Goal: Task Accomplishment & Management: Manage account settings

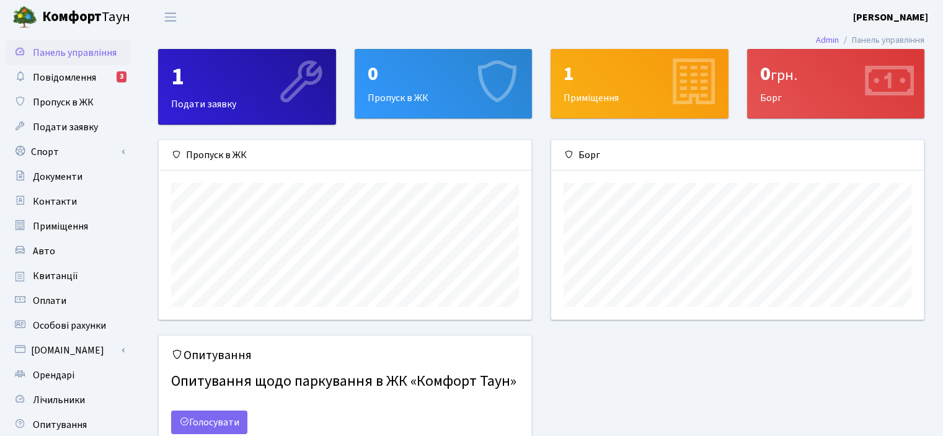
scroll to position [179, 372]
click at [87, 151] on link "Спорт" at bounding box center [68, 152] width 124 height 25
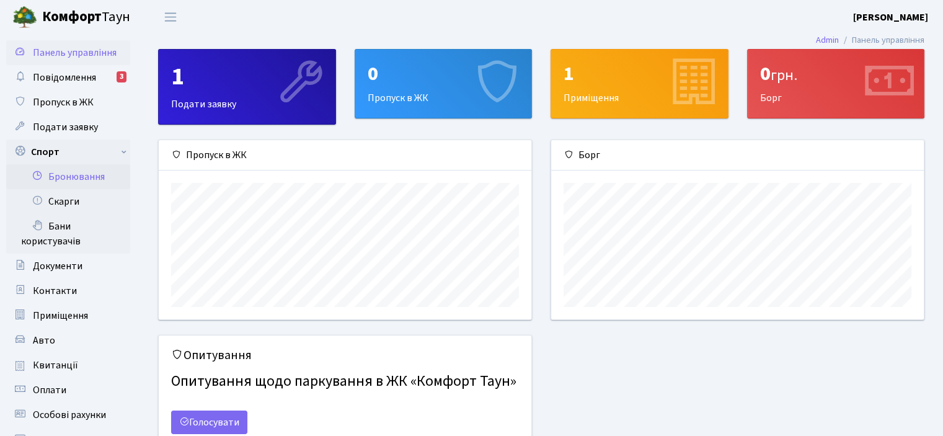
click at [93, 176] on link "Бронювання" at bounding box center [68, 176] width 124 height 25
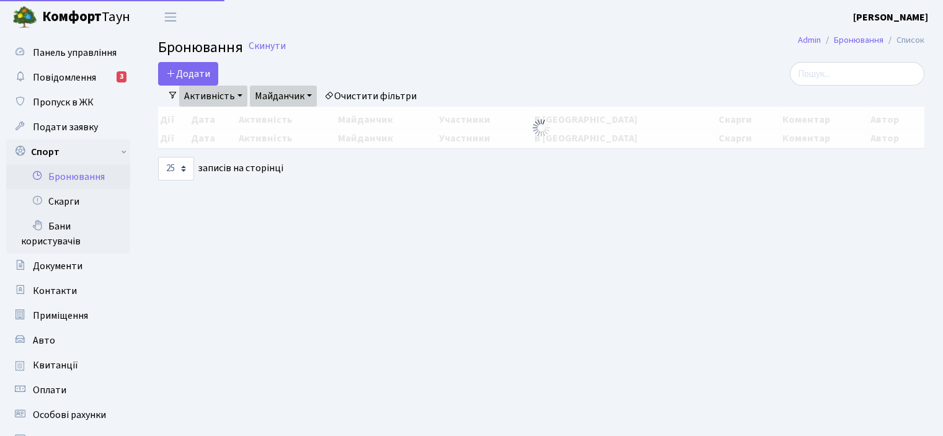
select select "25"
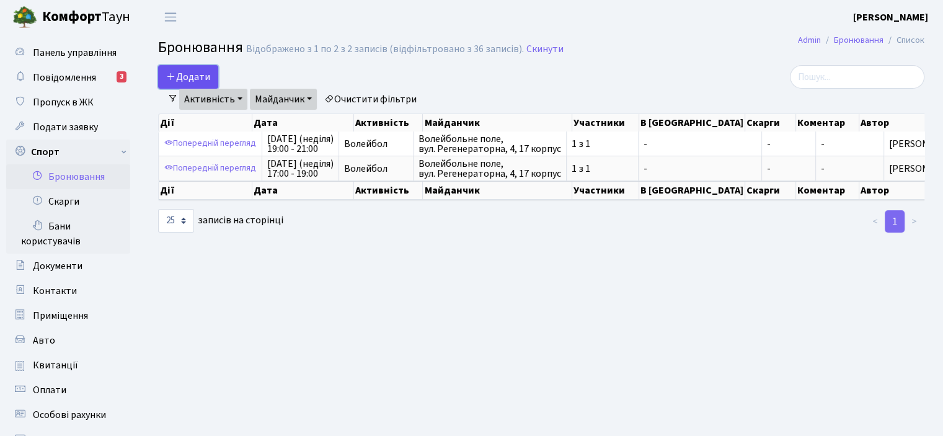
click at [184, 81] on button "Додати" at bounding box center [188, 77] width 60 height 24
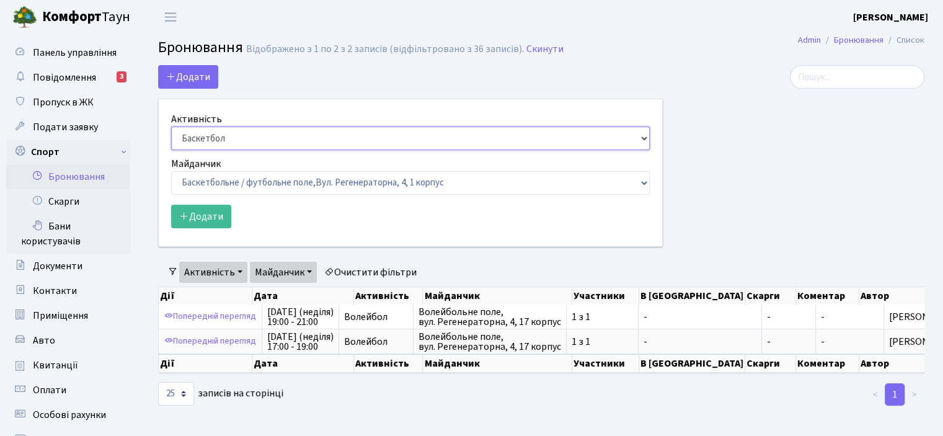
click at [642, 136] on select "Баскетбол Волейбол Йога Катання на роликах Настільний теніс Теніс Футбол Фітнес" at bounding box center [410, 139] width 479 height 24
select select "4"
click at [171, 127] on select "Баскетбол Волейбол Йога Катання на роликах Настільний теніс Теніс Футбол Фітнес" at bounding box center [410, 139] width 479 height 24
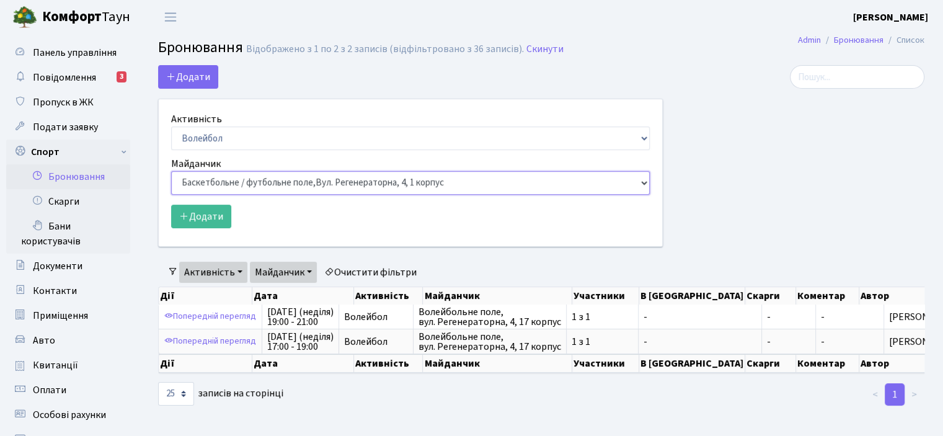
click at [639, 184] on select "Баскетбольне / футбольне поле, Вул. Регенераторна, 4, 1 корпус Баскетбольне пол…" at bounding box center [410, 183] width 479 height 24
select select "4"
click at [171, 171] on select "Баскетбольне / футбольне поле, Вул. Регенераторна, 4, 1 корпус Баскетбольне пол…" at bounding box center [410, 183] width 479 height 24
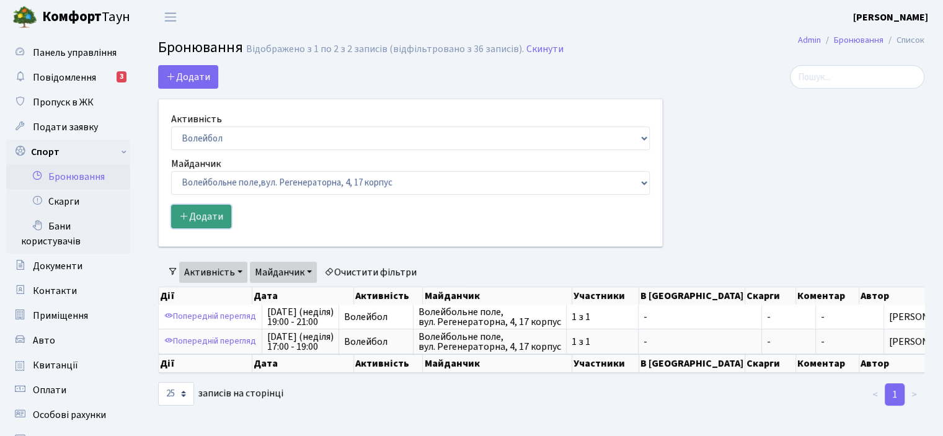
click at [194, 213] on button "Додати" at bounding box center [201, 217] width 60 height 24
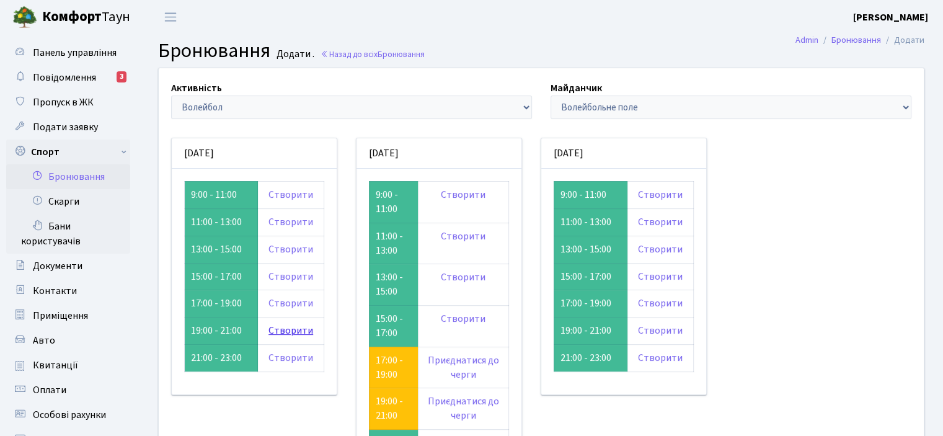
click at [280, 331] on link "Створити" at bounding box center [291, 331] width 45 height 14
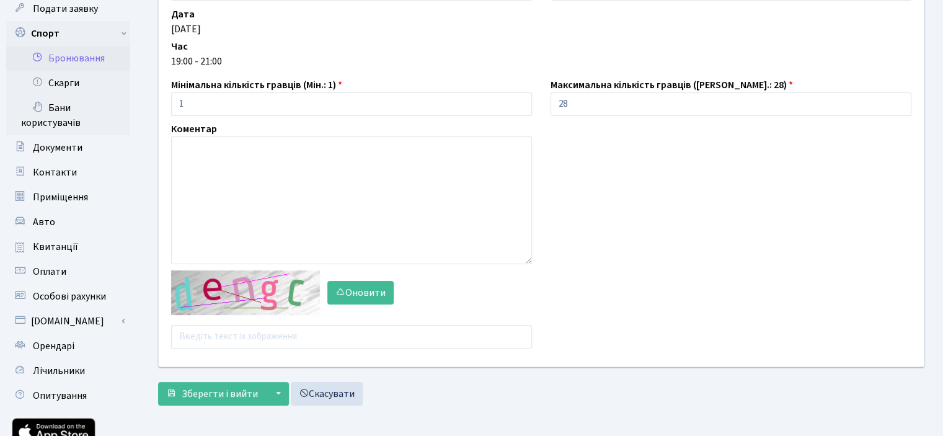
scroll to position [122, 0]
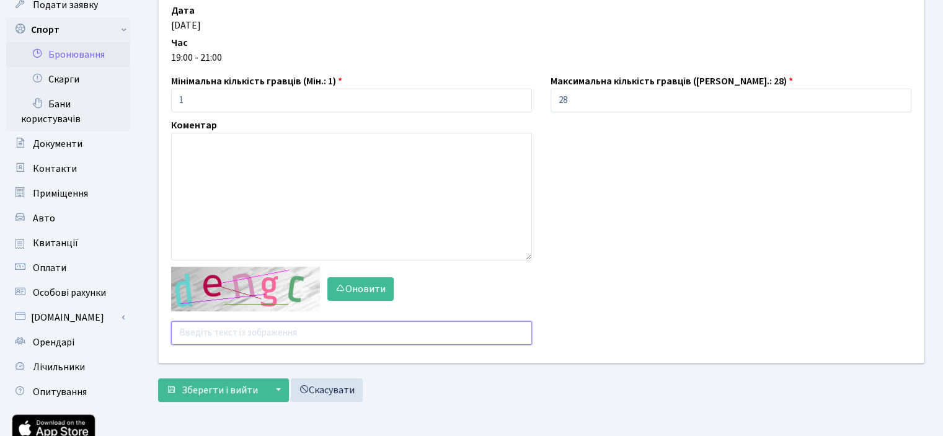
click at [198, 332] on input "text" at bounding box center [351, 333] width 361 height 24
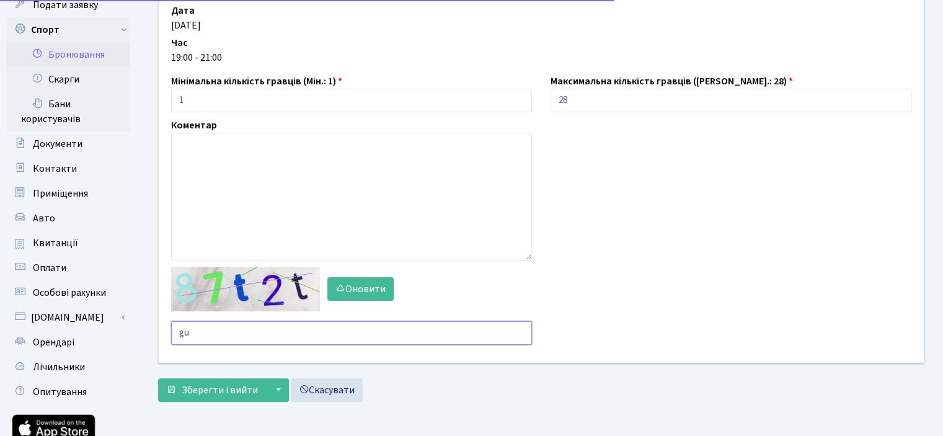
type input "g"
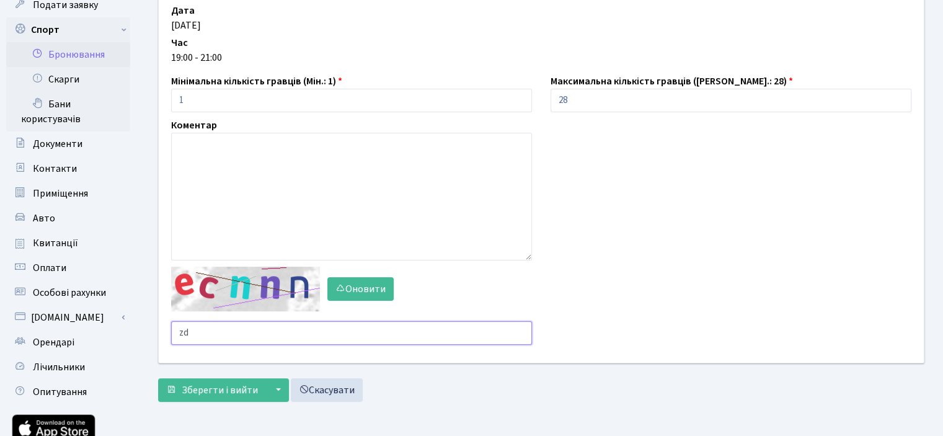
type input "z"
type input "87fdz"
click at [198, 386] on span "Зберегти і вийти" at bounding box center [220, 390] width 76 height 14
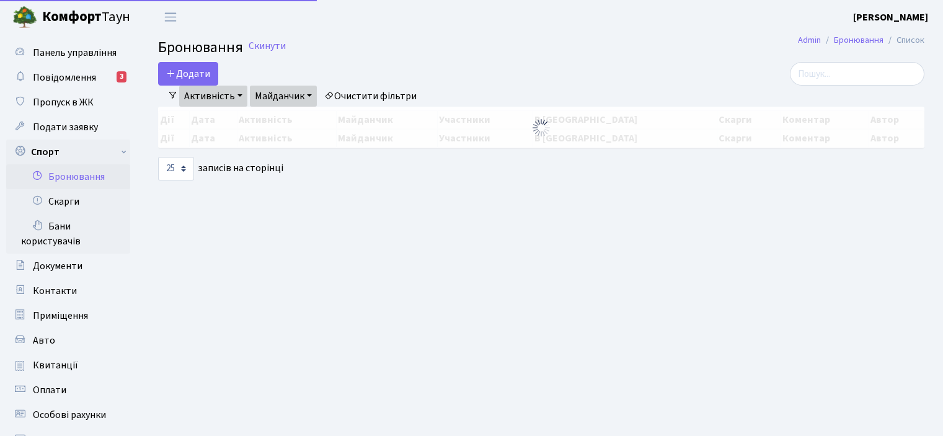
select select "25"
